Goal: Check status: Check status

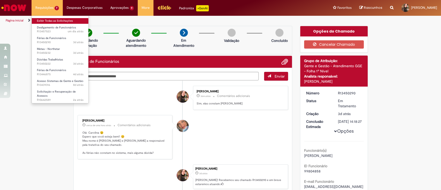
click at [49, 20] on link "Exibir Todas as Solicitações" at bounding box center [60, 21] width 57 height 6
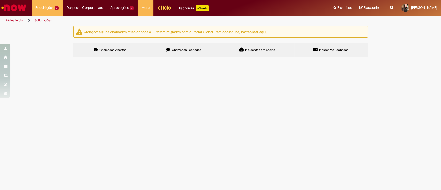
click at [0, 0] on section "Itens solicitados Exportar como PDF Exportar como Excel Exportar como CSV Itens…" at bounding box center [0, 0] width 0 height 0
click at [0, 0] on span "Boa noite, Gostaria de validar a contratação da [PERSON_NAME] como assistente n…" at bounding box center [0, 0] width 0 height 0
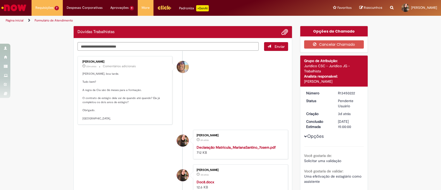
click at [124, 140] on li "[PERSON_NAME] 6h atrás 6 horas atrás Declaração Matricula_MarianaSantino_7osem.…" at bounding box center [182, 144] width 211 height 29
click at [124, 140] on ul "[PERSON_NAME] 22m atrás 22 minutos atrás Comentários adicionais [PERSON_NAME], …" at bounding box center [182, 147] width 211 height 193
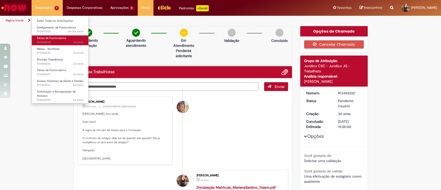
click at [54, 37] on span "Férias de Funcionários" at bounding box center [51, 38] width 29 height 4
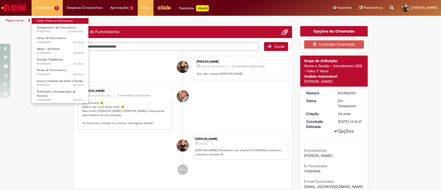
click at [54, 19] on link "Exibir Todas as Solicitações" at bounding box center [60, 21] width 57 height 6
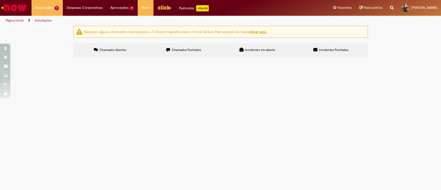
click at [252, 106] on main "Solicitações Atenção: alguns chamados relacionados a T.I foram migrados para o …" at bounding box center [220, 108] width 441 height 164
click at [404, 58] on div "Atenção: alguns chamados relacionados a T.I foram migrados para o Portal Global…" at bounding box center [220, 42] width 441 height 33
click at [0, 0] on td "R13450290" at bounding box center [0, 0] width 0 height 0
click at [0, 0] on span "R13450290" at bounding box center [0, 0] width 0 height 0
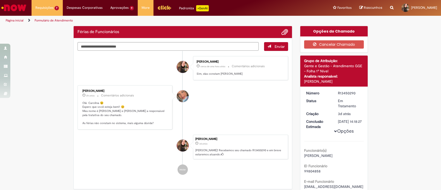
click at [345, 93] on div "R13450290" at bounding box center [350, 92] width 24 height 5
copy div "R13450290"
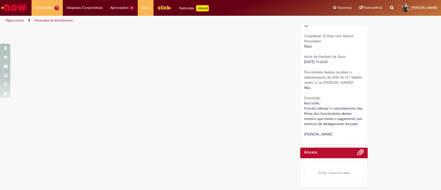
scroll to position [272, 0]
drag, startPoint x: 302, startPoint y: 135, endPoint x: 359, endPoint y: 140, distance: 57.3
click at [359, 137] on div "Boa noite, Preciso efetuar o cancelamento das férias dos funcionários abaixo, m…" at bounding box center [334, 118] width 60 height 36
copy span "[PERSON_NAME]"
